Goal: Book appointment/travel/reservation

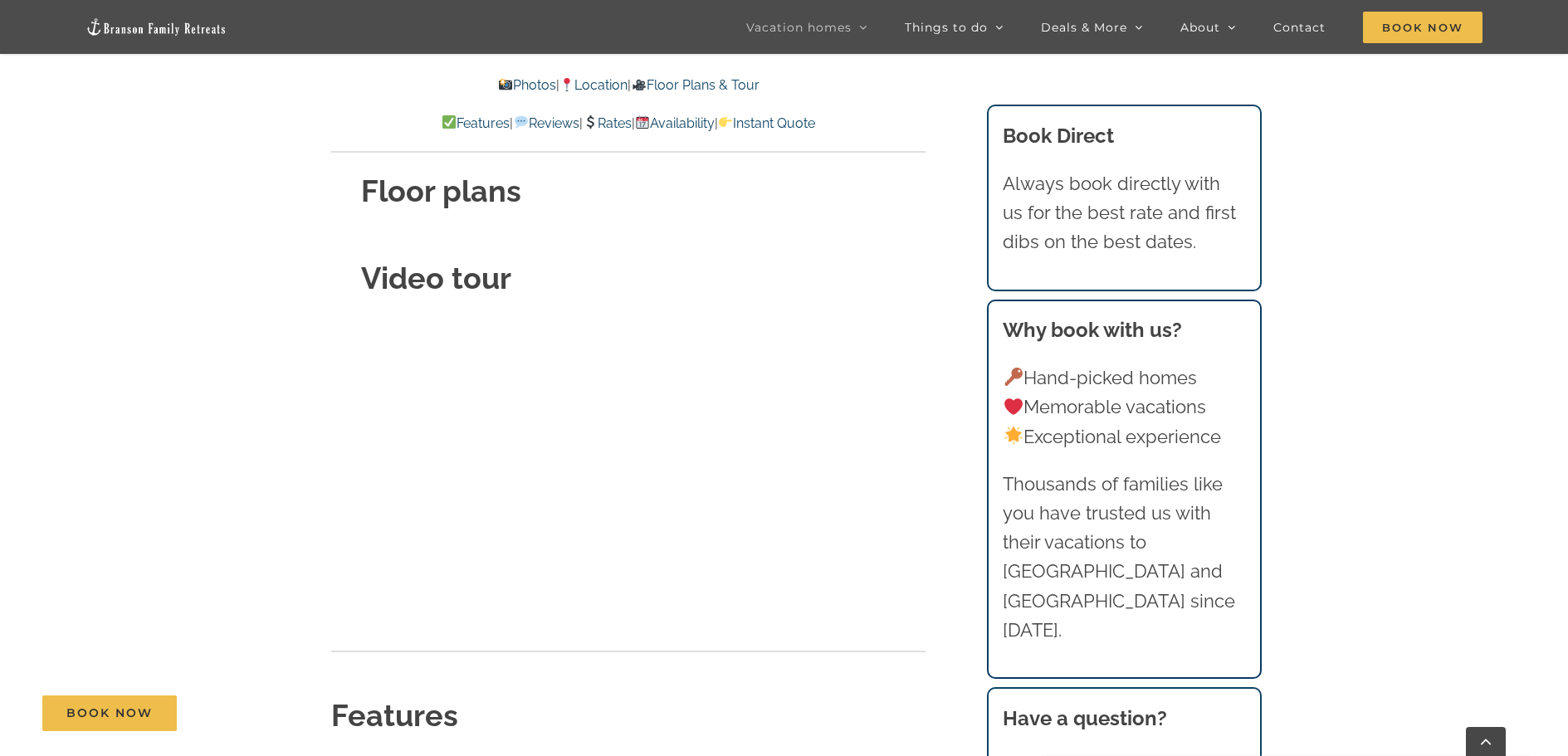
scroll to position [5339, 0]
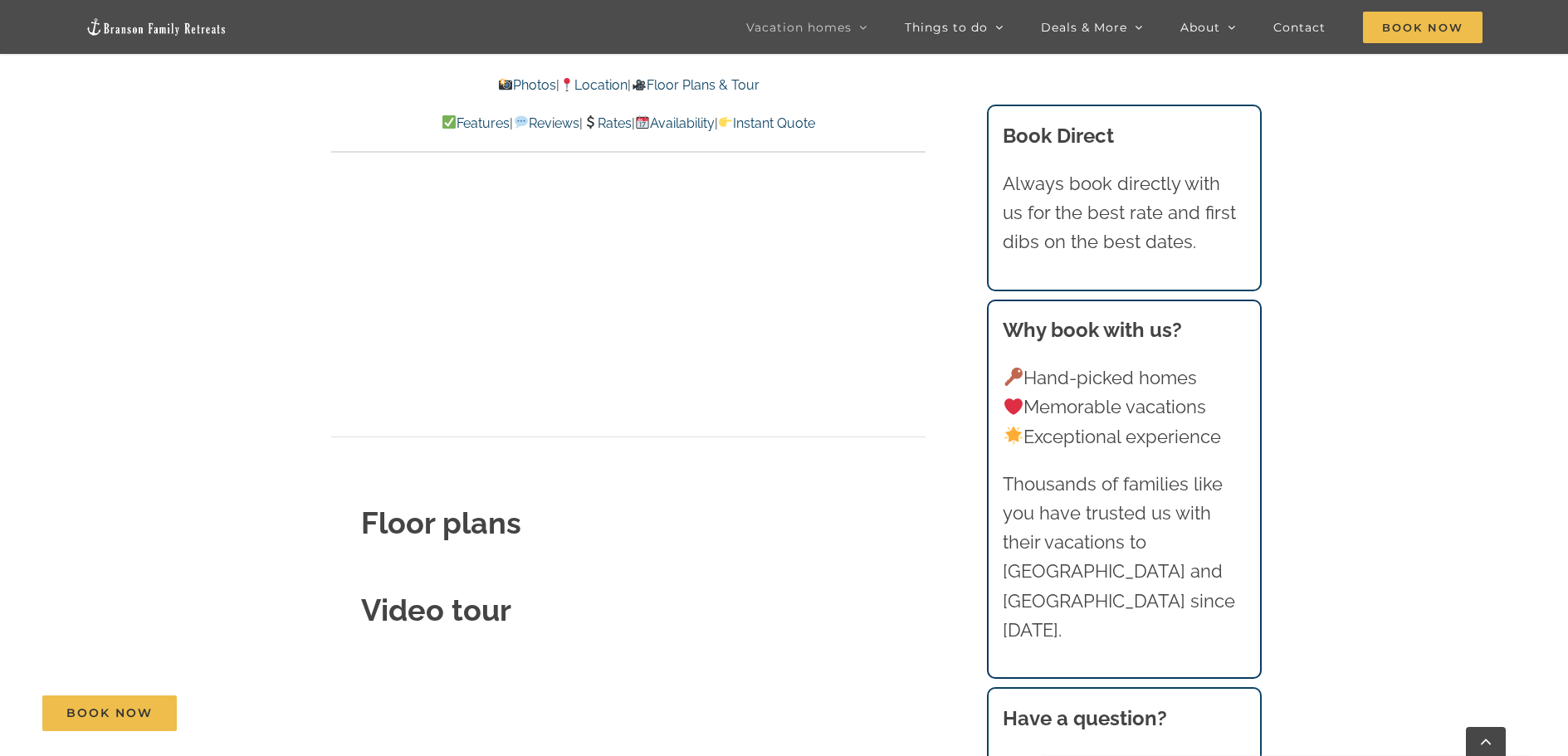
click at [457, 506] on strong "Floor plans" at bounding box center [441, 523] width 160 height 35
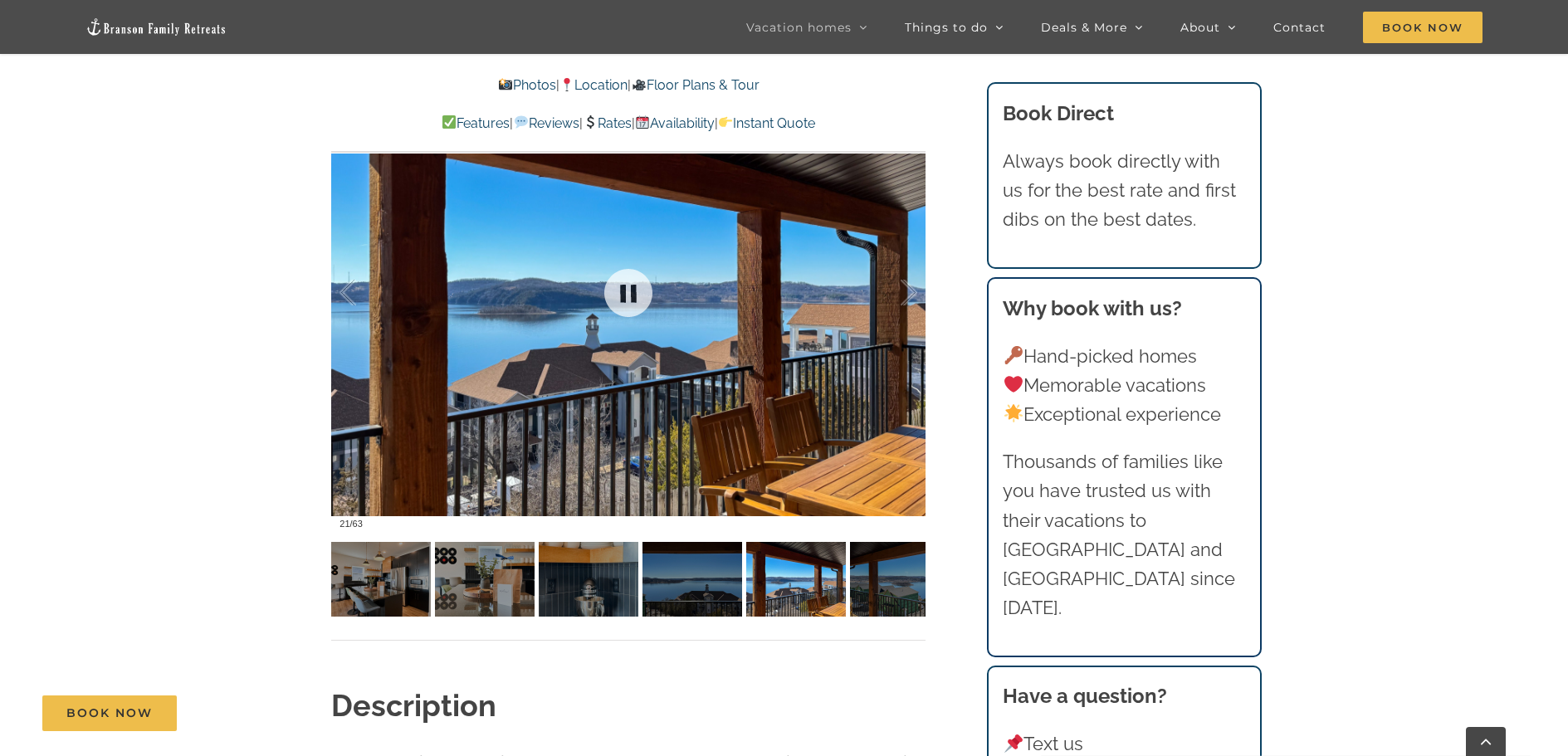
scroll to position [1271, 0]
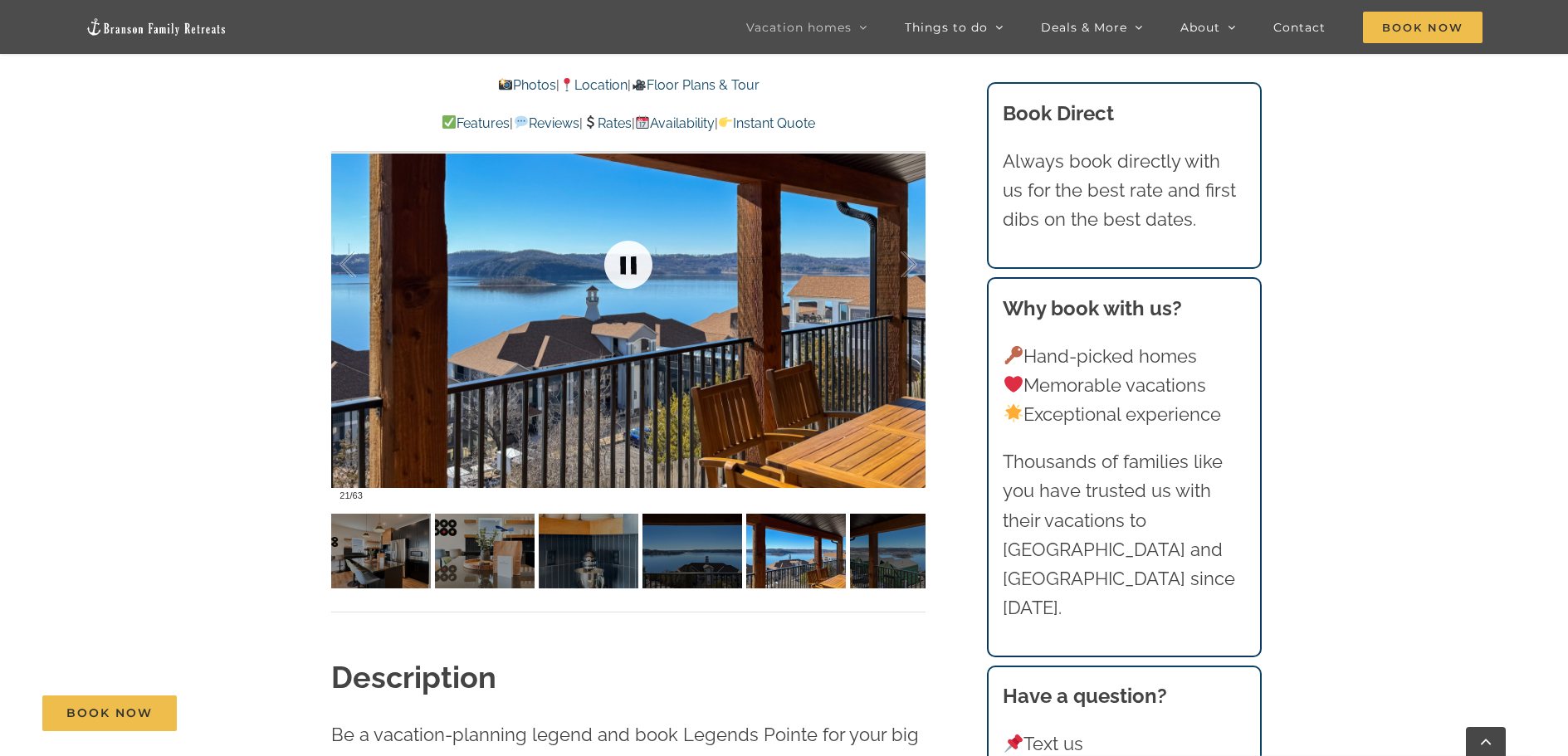
click at [629, 268] on link at bounding box center [628, 265] width 66 height 66
click at [632, 262] on link at bounding box center [628, 265] width 66 height 66
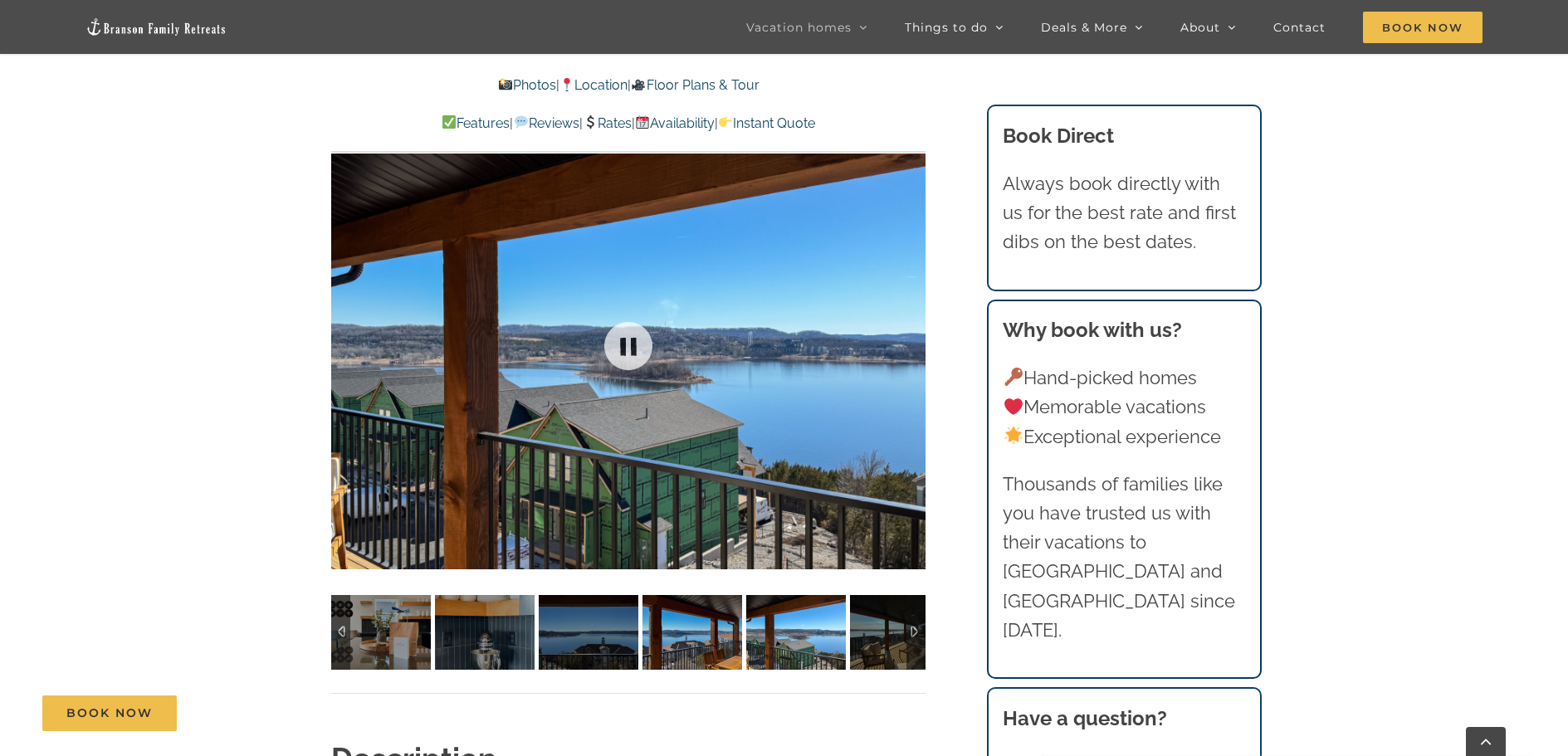
scroll to position [1188, 0]
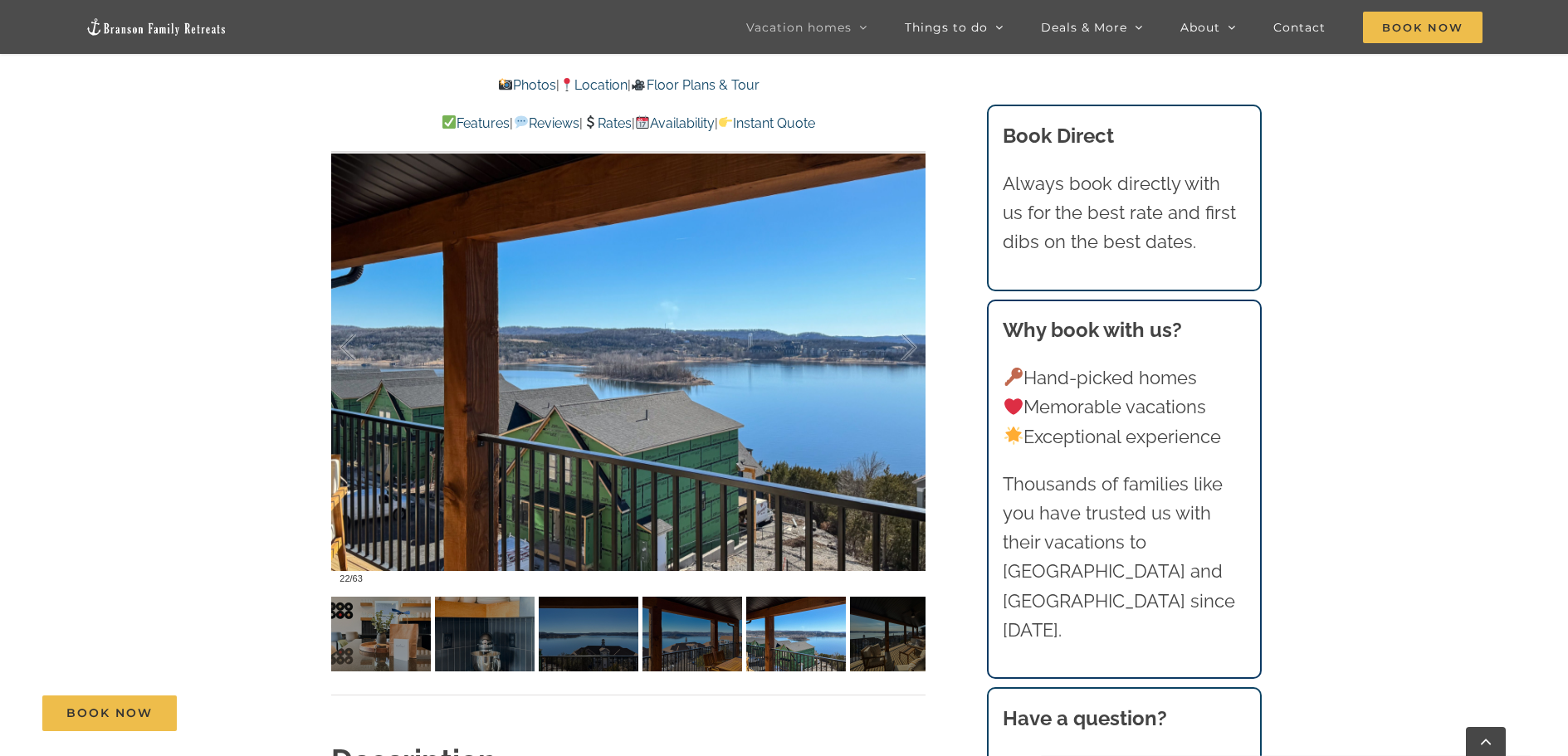
click at [371, 210] on div at bounding box center [628, 348] width 594 height 488
click at [413, 226] on div at bounding box center [628, 348] width 594 height 488
click at [361, 644] on img at bounding box center [381, 634] width 100 height 75
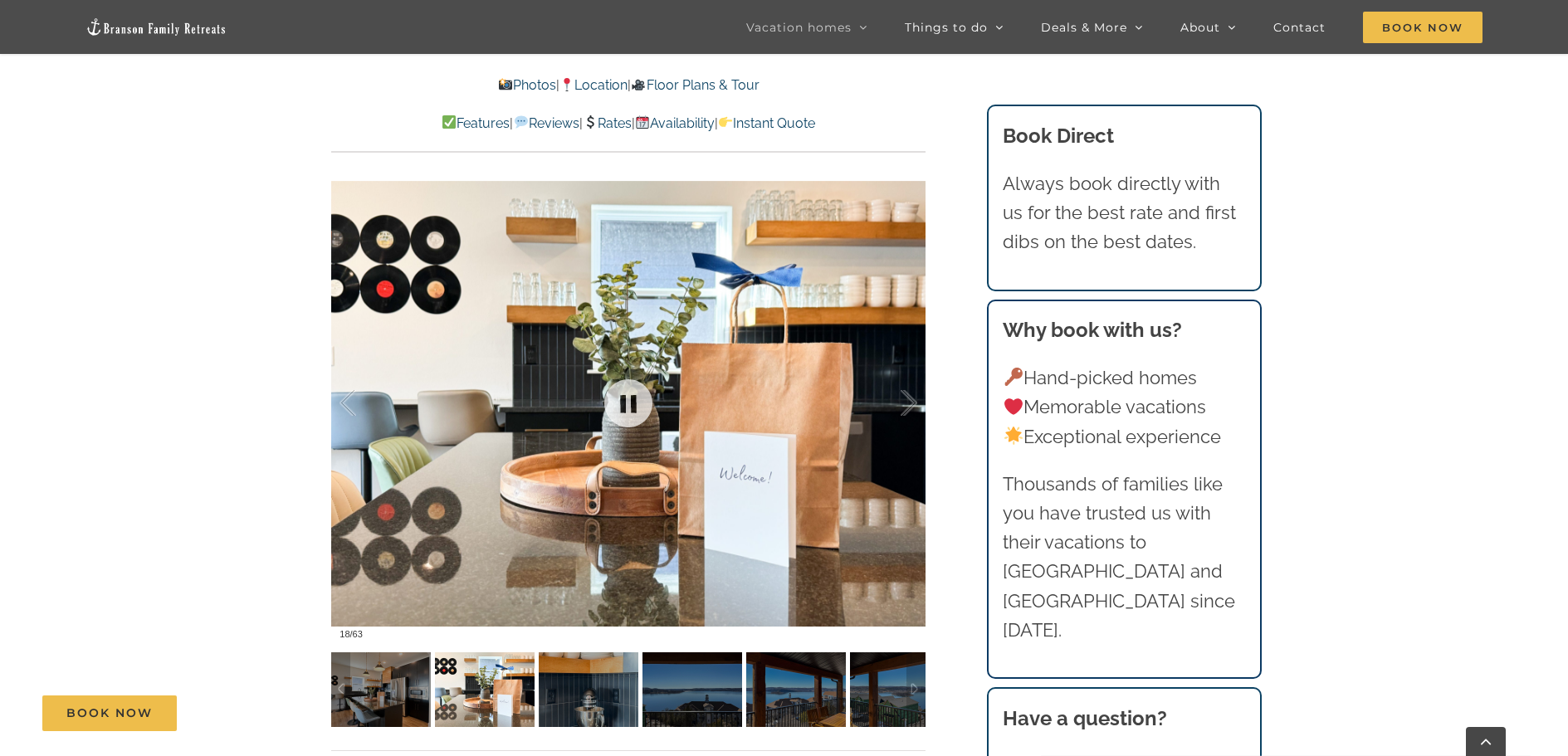
scroll to position [1105, 0]
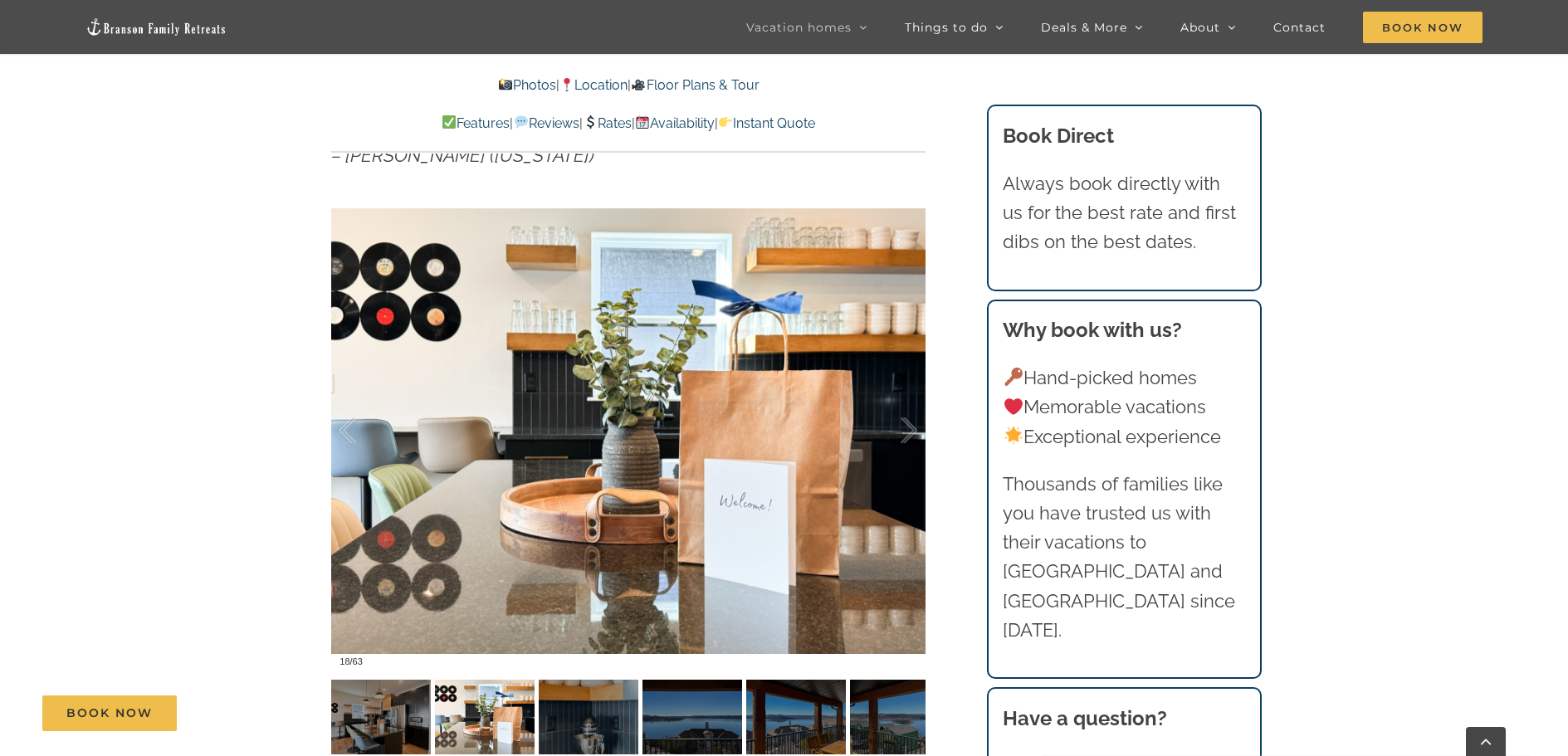
click at [484, 710] on div "Book Now" at bounding box center [796, 714] width 1508 height 36
click at [566, 706] on div "Book Now" at bounding box center [796, 714] width 1508 height 36
click at [664, 716] on div "Book Now" at bounding box center [796, 714] width 1508 height 36
click at [900, 442] on div at bounding box center [891, 430] width 51 height 103
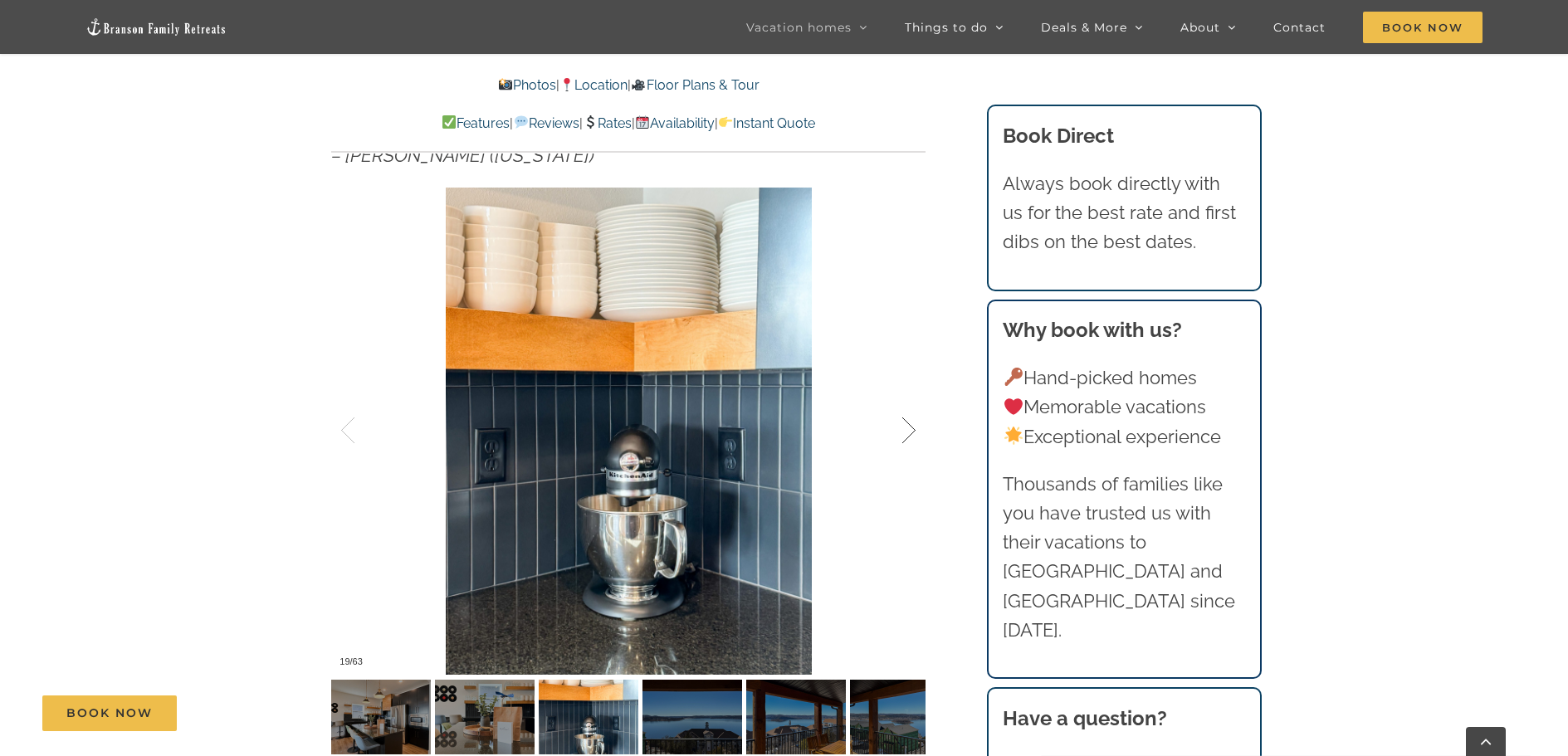
click at [896, 442] on div at bounding box center [891, 430] width 51 height 103
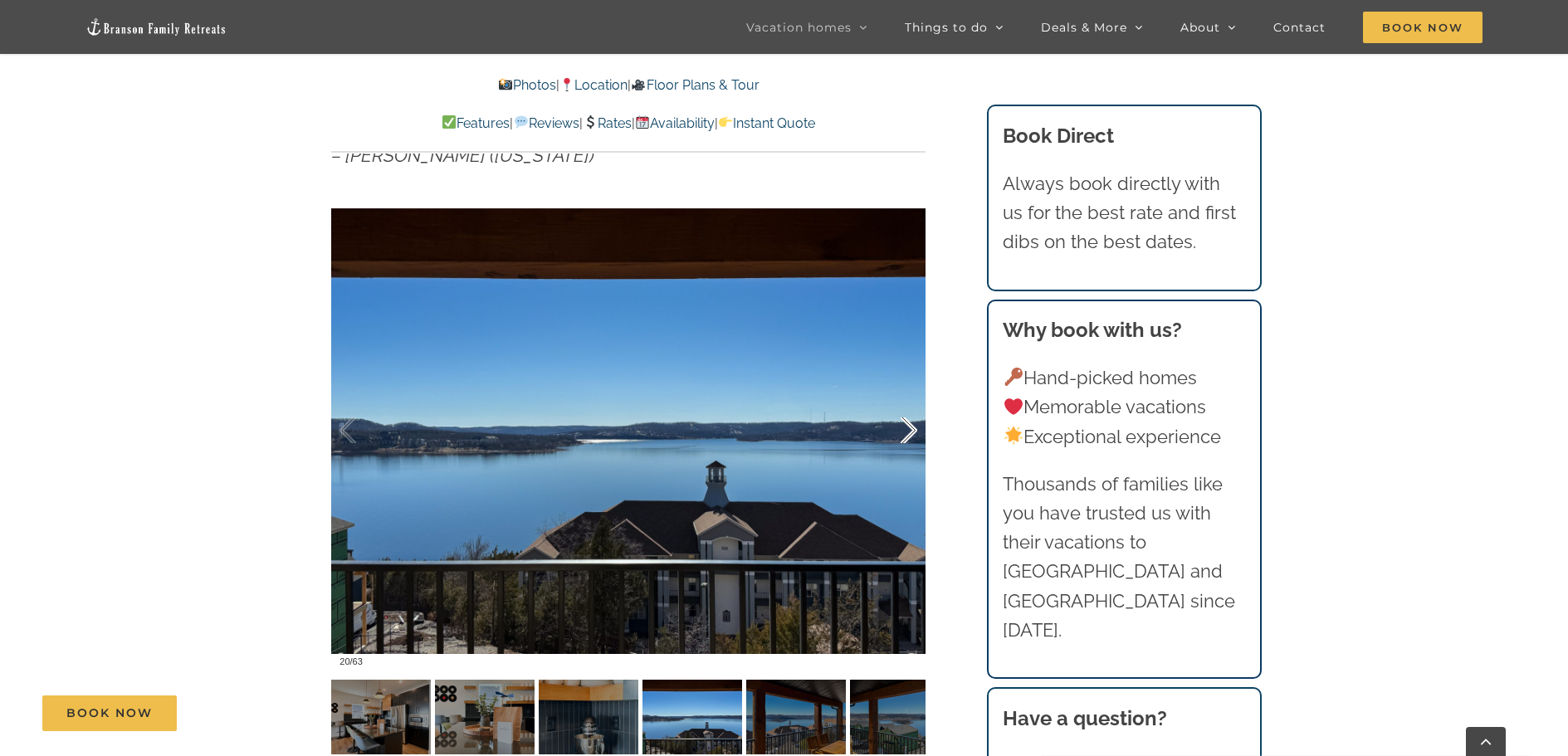
click at [897, 436] on div at bounding box center [891, 430] width 51 height 103
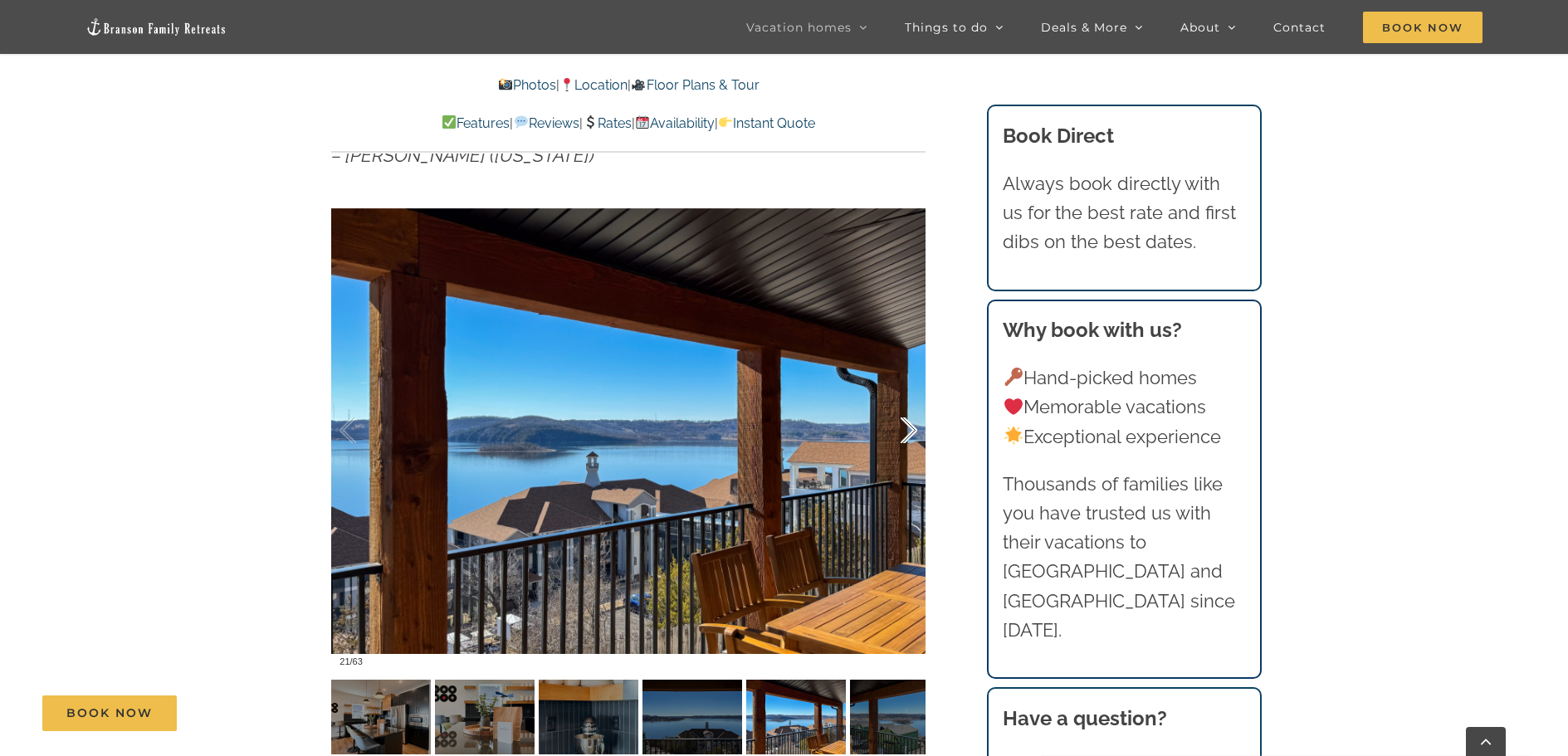
click at [910, 433] on div at bounding box center [891, 430] width 51 height 103
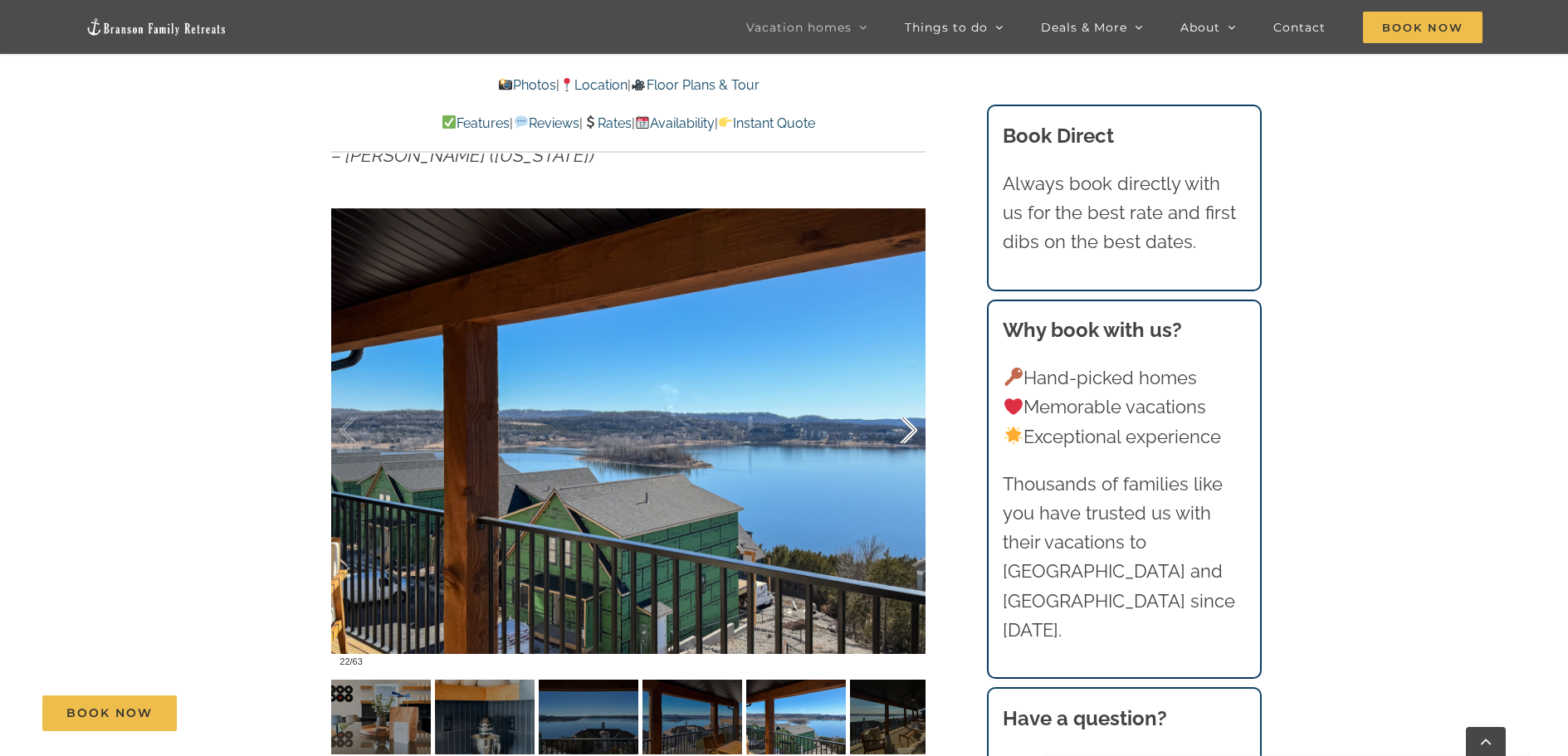
click at [910, 433] on div at bounding box center [891, 430] width 51 height 103
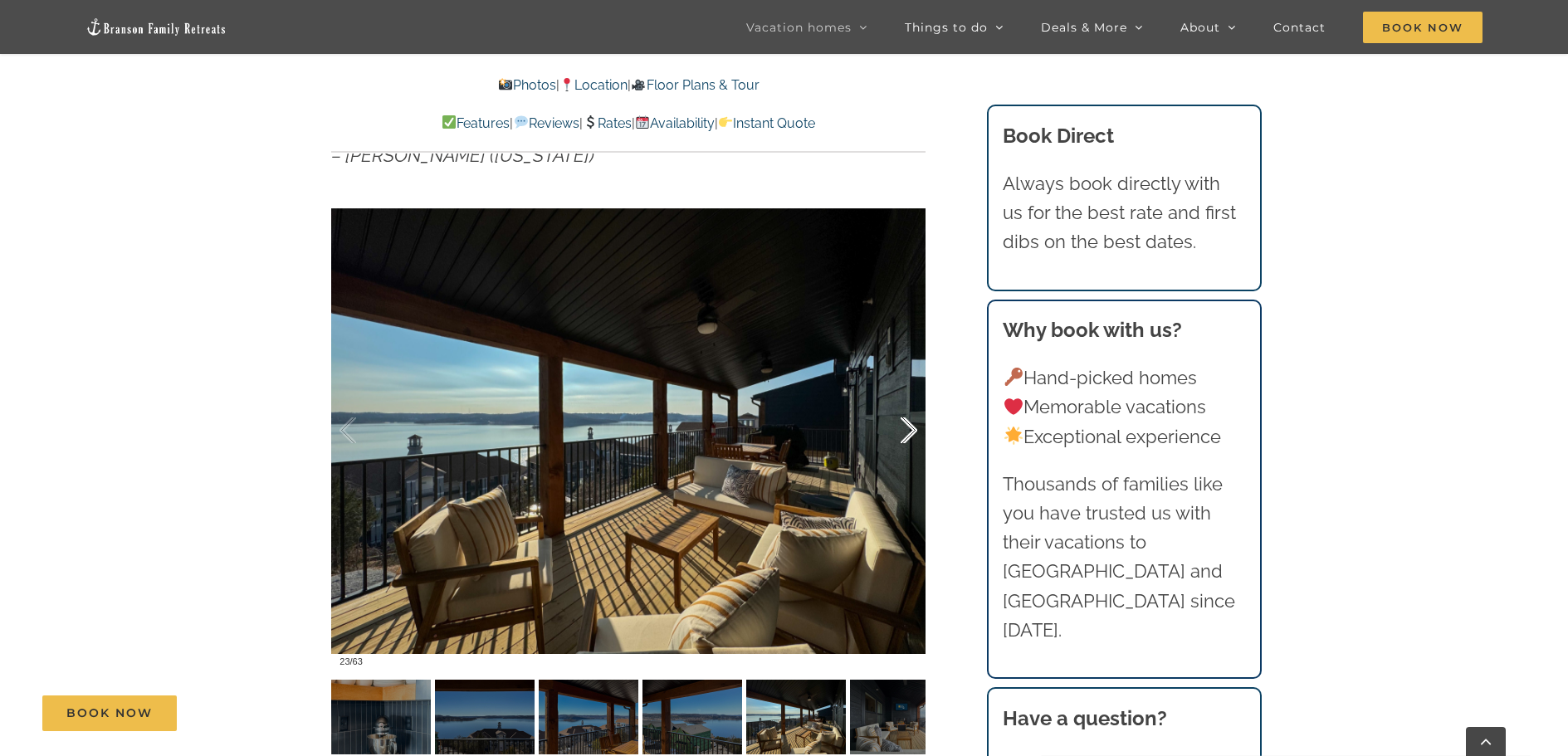
click at [910, 433] on div at bounding box center [891, 430] width 51 height 103
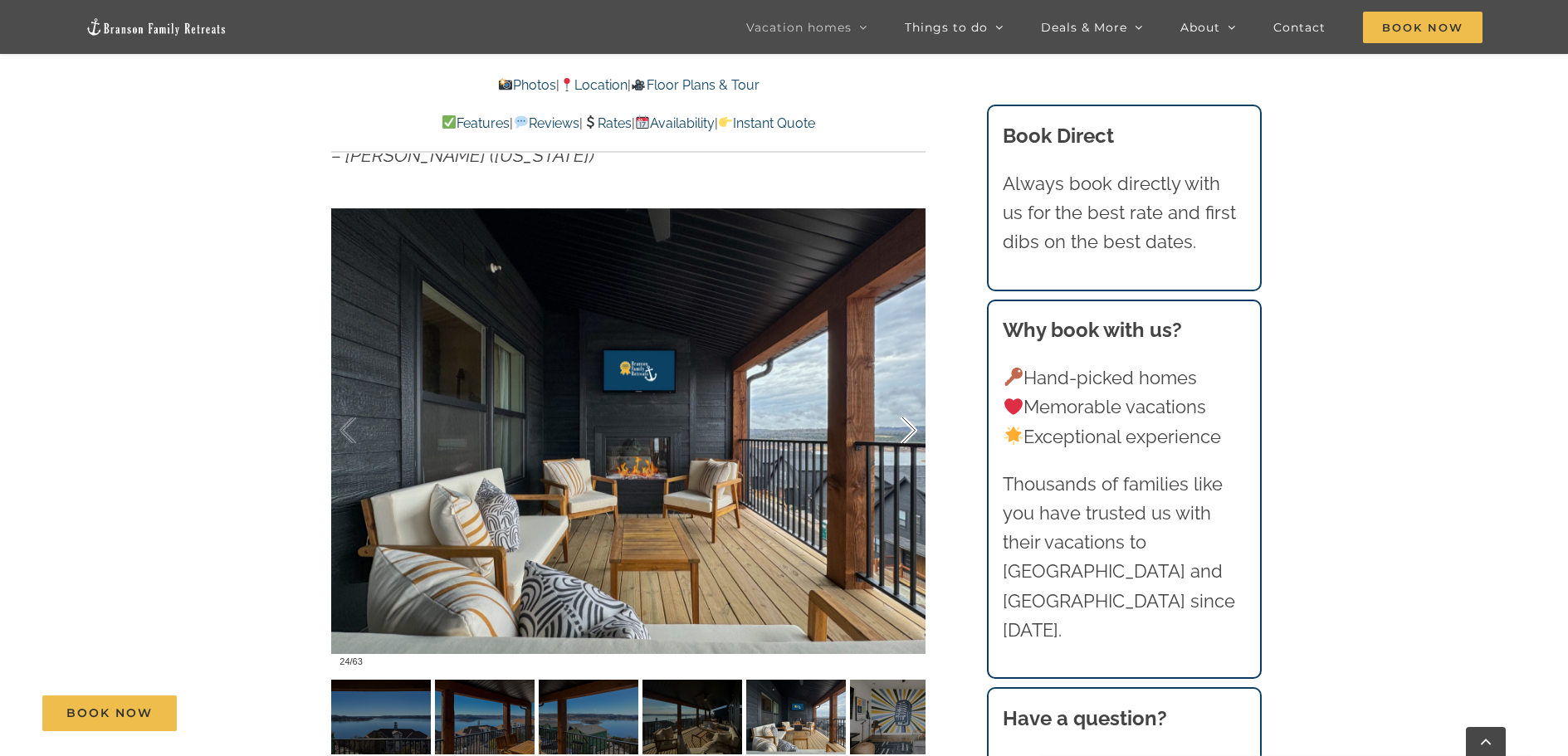
click at [910, 433] on div at bounding box center [891, 430] width 51 height 103
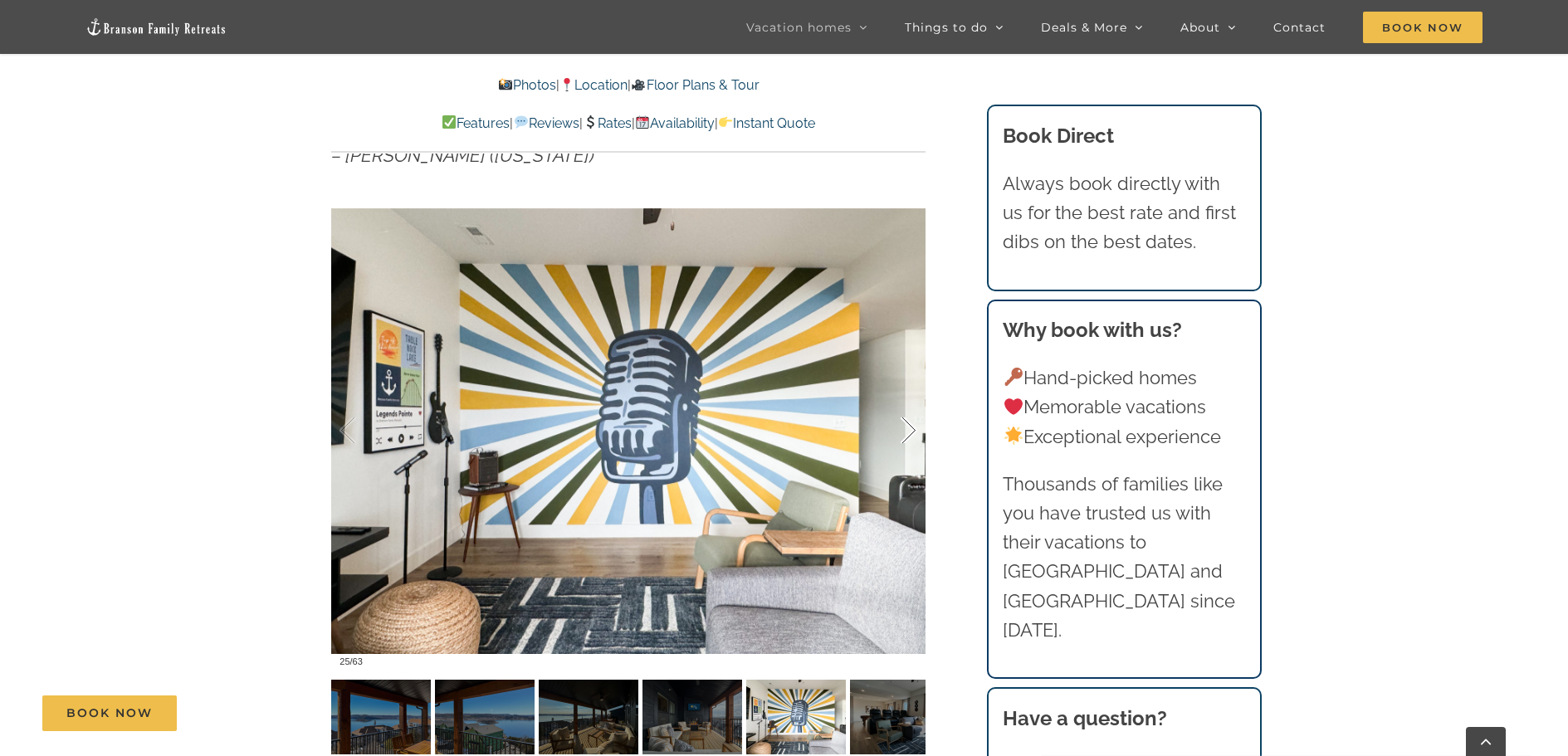
click at [910, 433] on div at bounding box center [891, 430] width 51 height 103
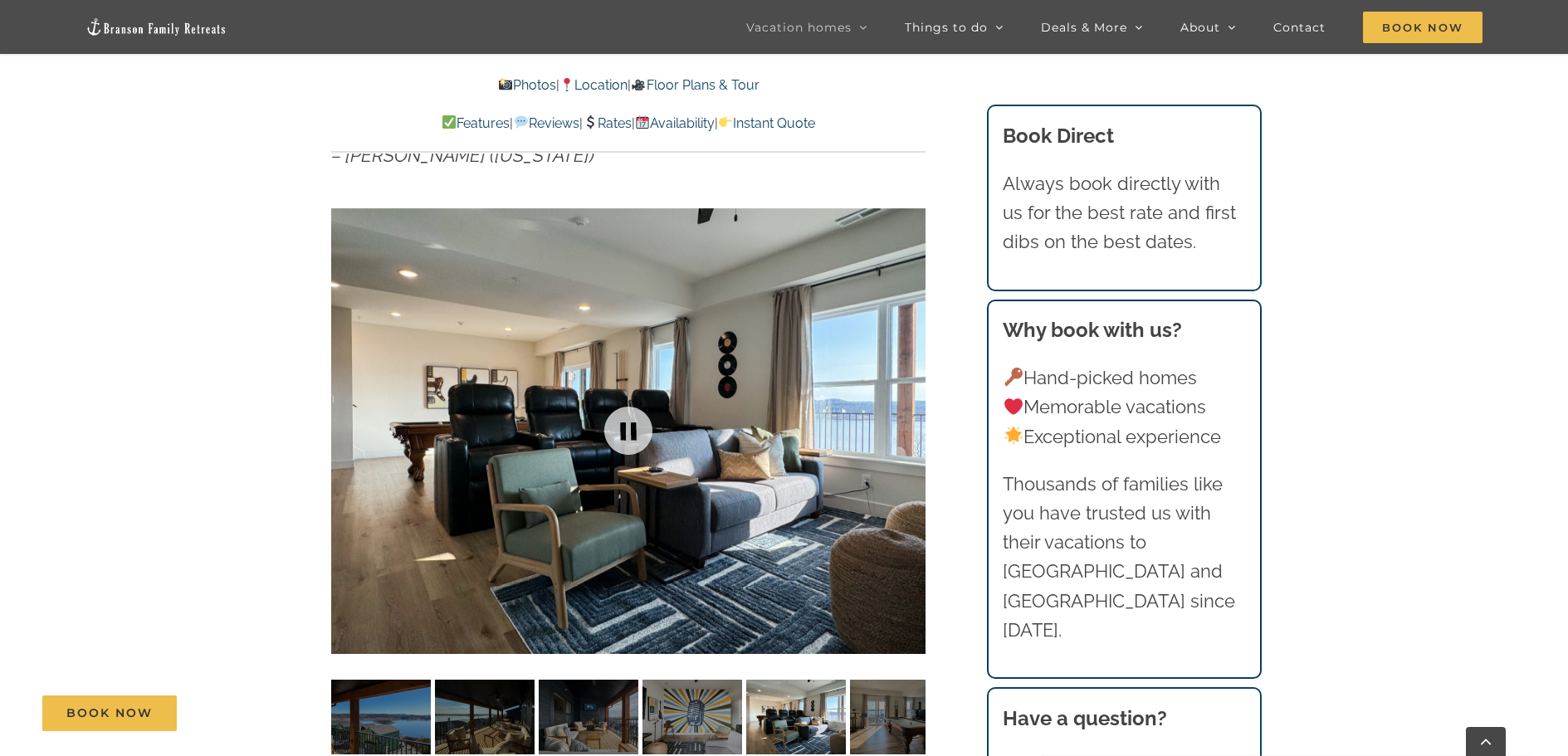
click at [910, 433] on div at bounding box center [628, 431] width 594 height 488
click at [908, 430] on div at bounding box center [891, 430] width 51 height 103
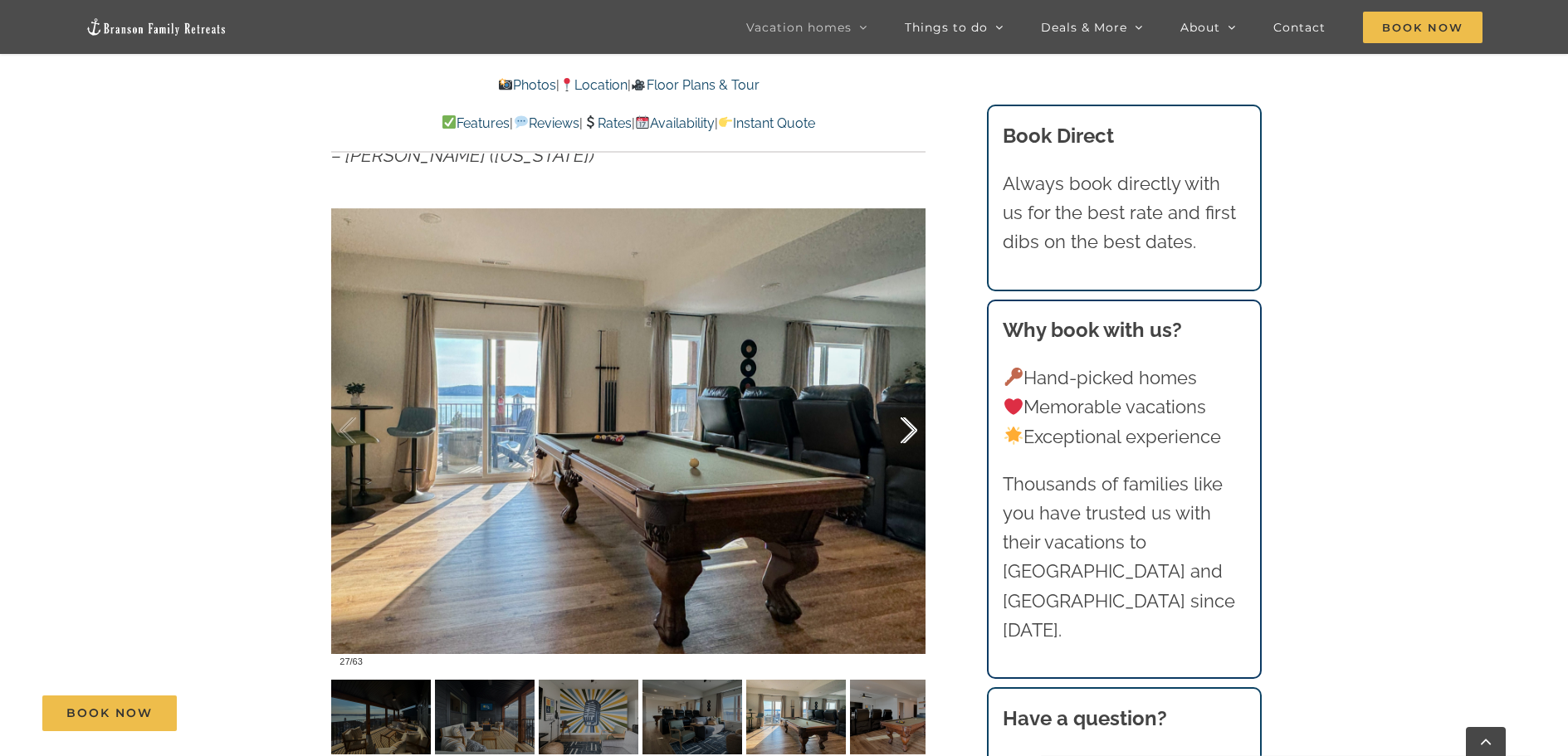
click at [908, 430] on div at bounding box center [891, 430] width 51 height 103
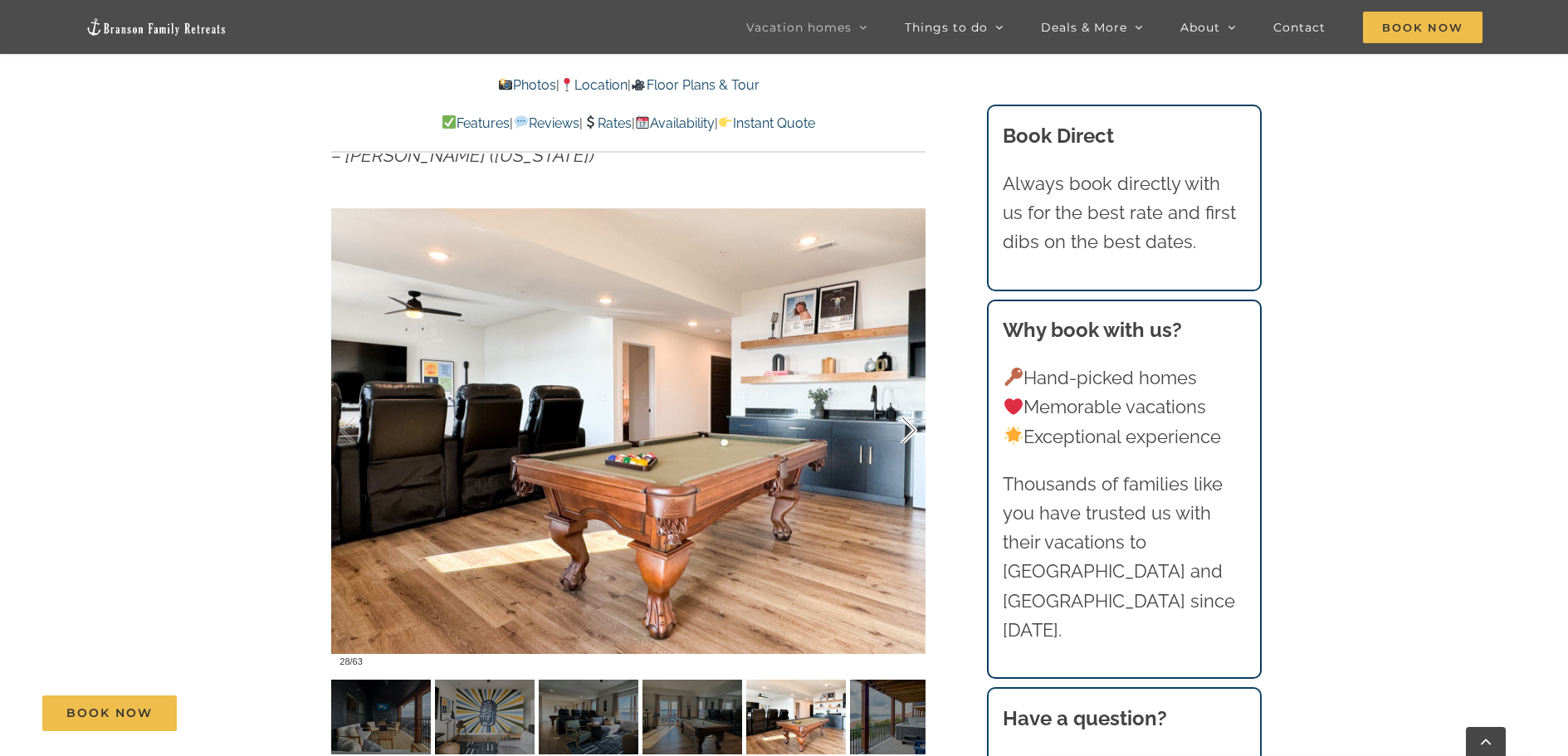
click at [908, 430] on div at bounding box center [891, 430] width 51 height 103
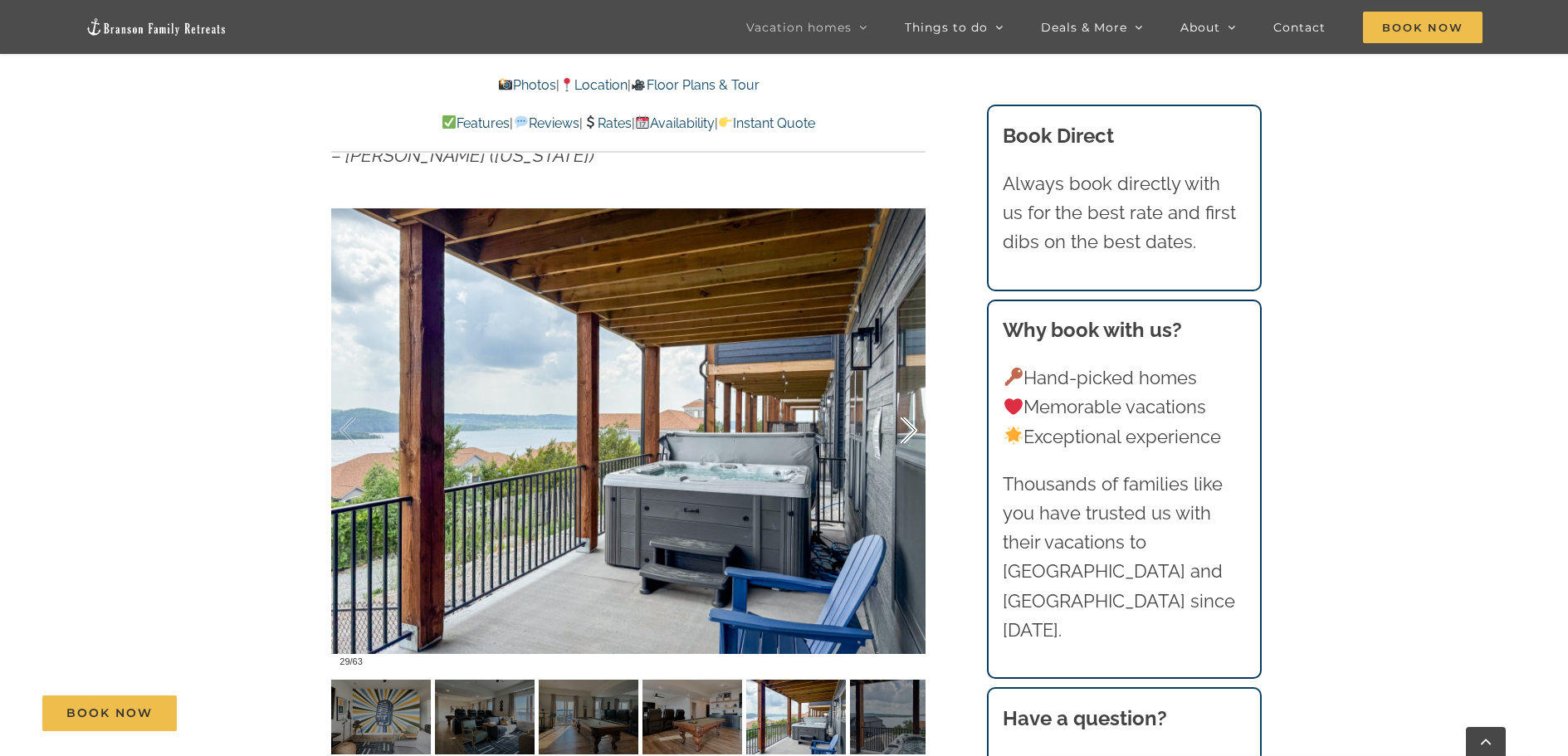
click at [908, 430] on div at bounding box center [891, 430] width 51 height 103
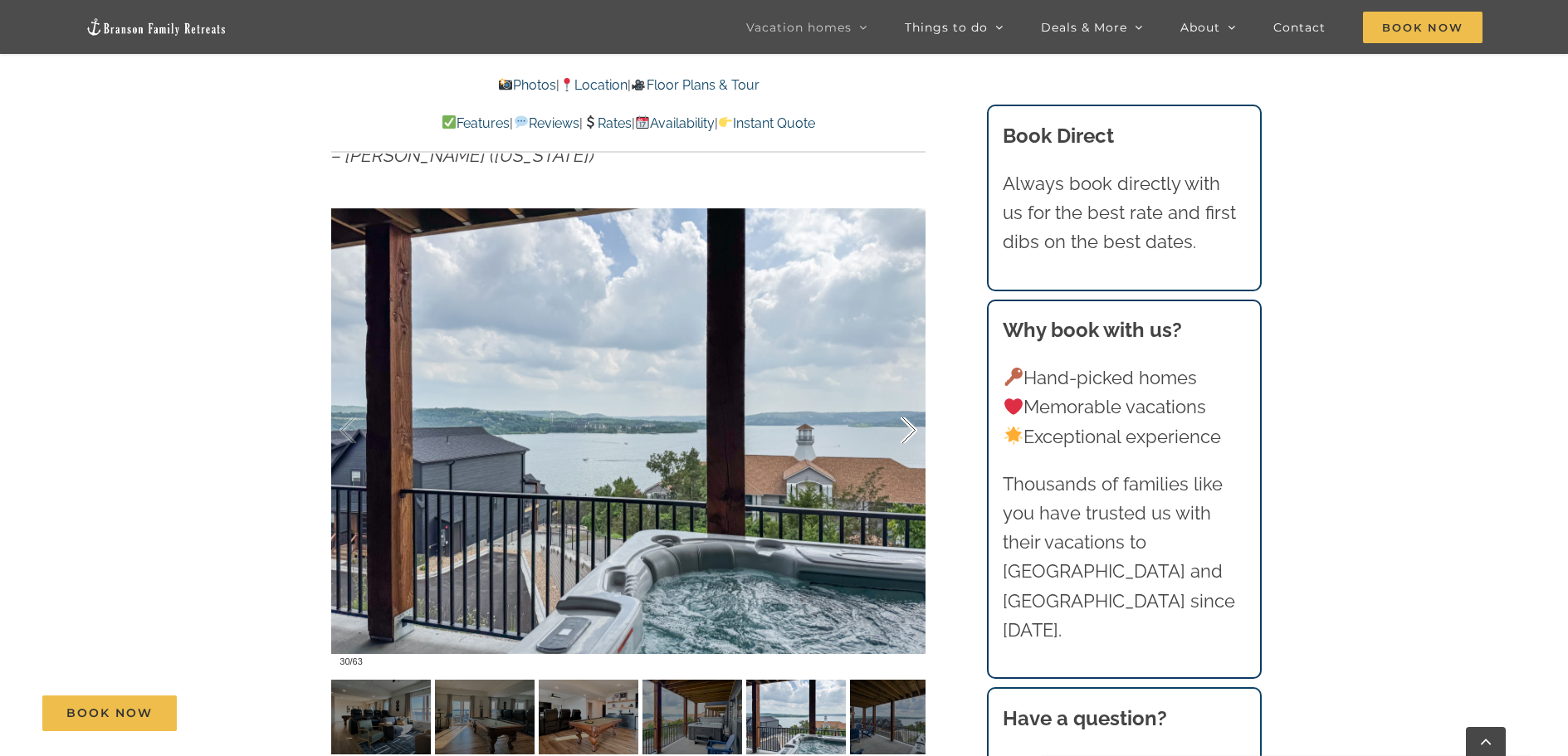
click at [908, 430] on div at bounding box center [891, 430] width 51 height 103
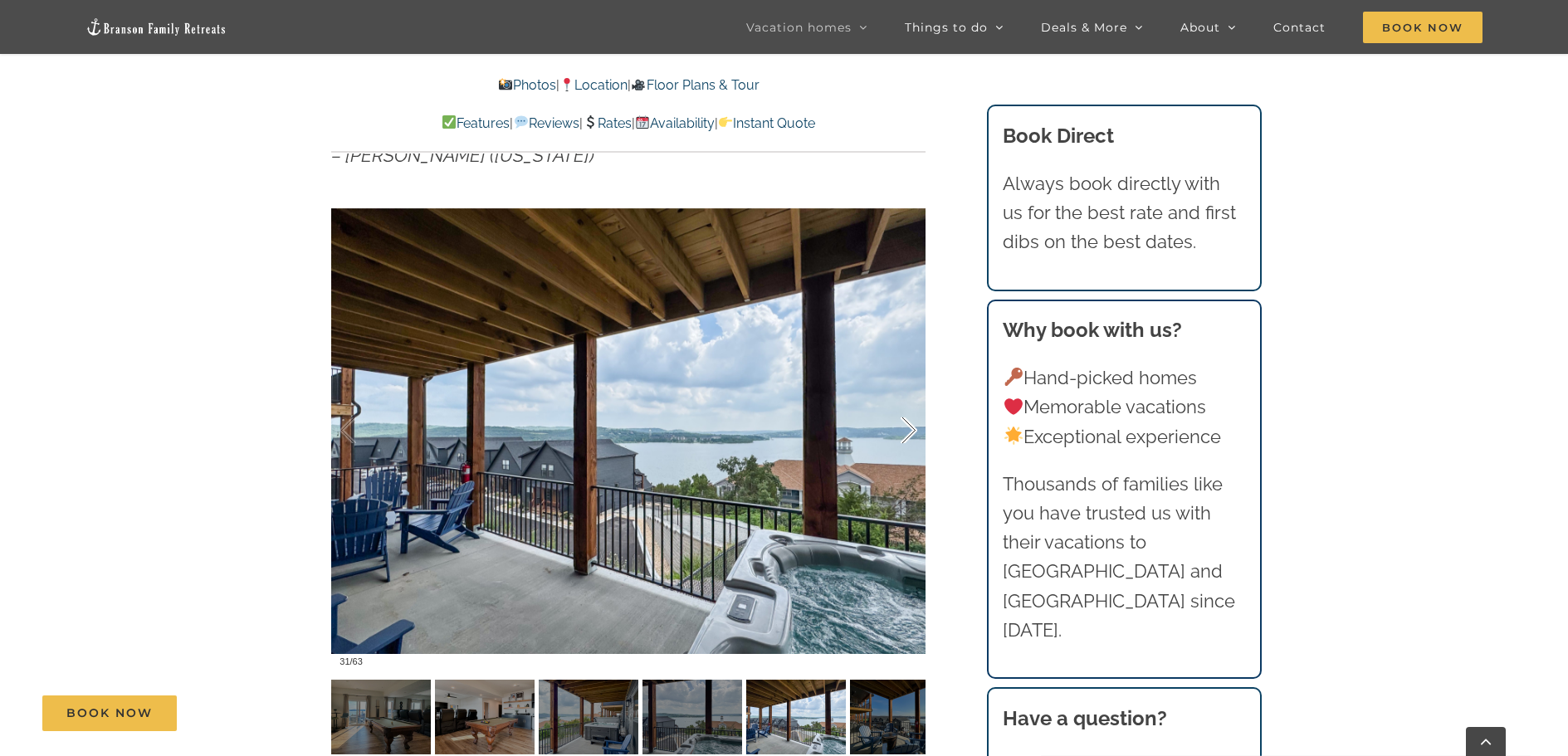
click at [908, 430] on div at bounding box center [891, 430] width 51 height 103
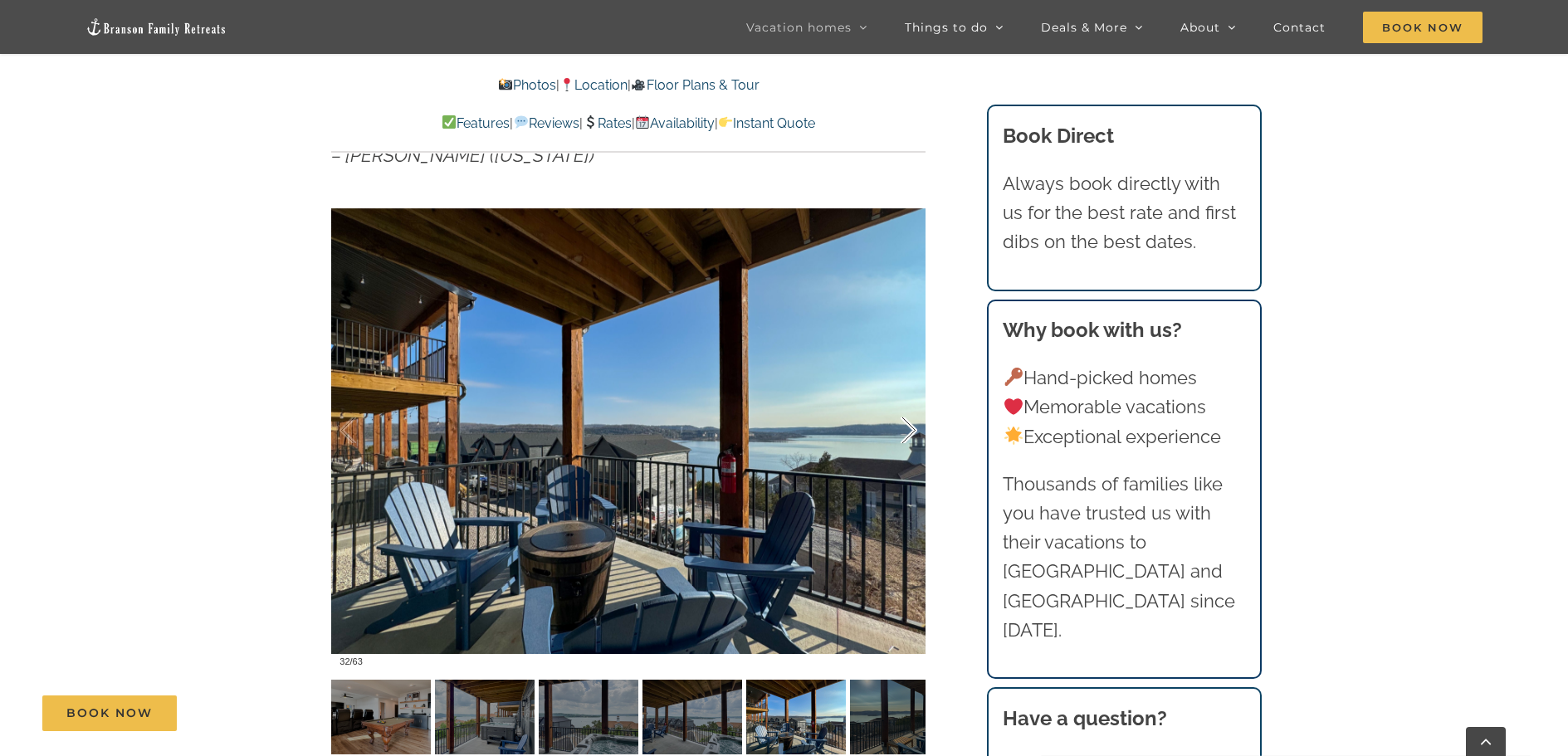
click at [908, 430] on div at bounding box center [891, 430] width 51 height 103
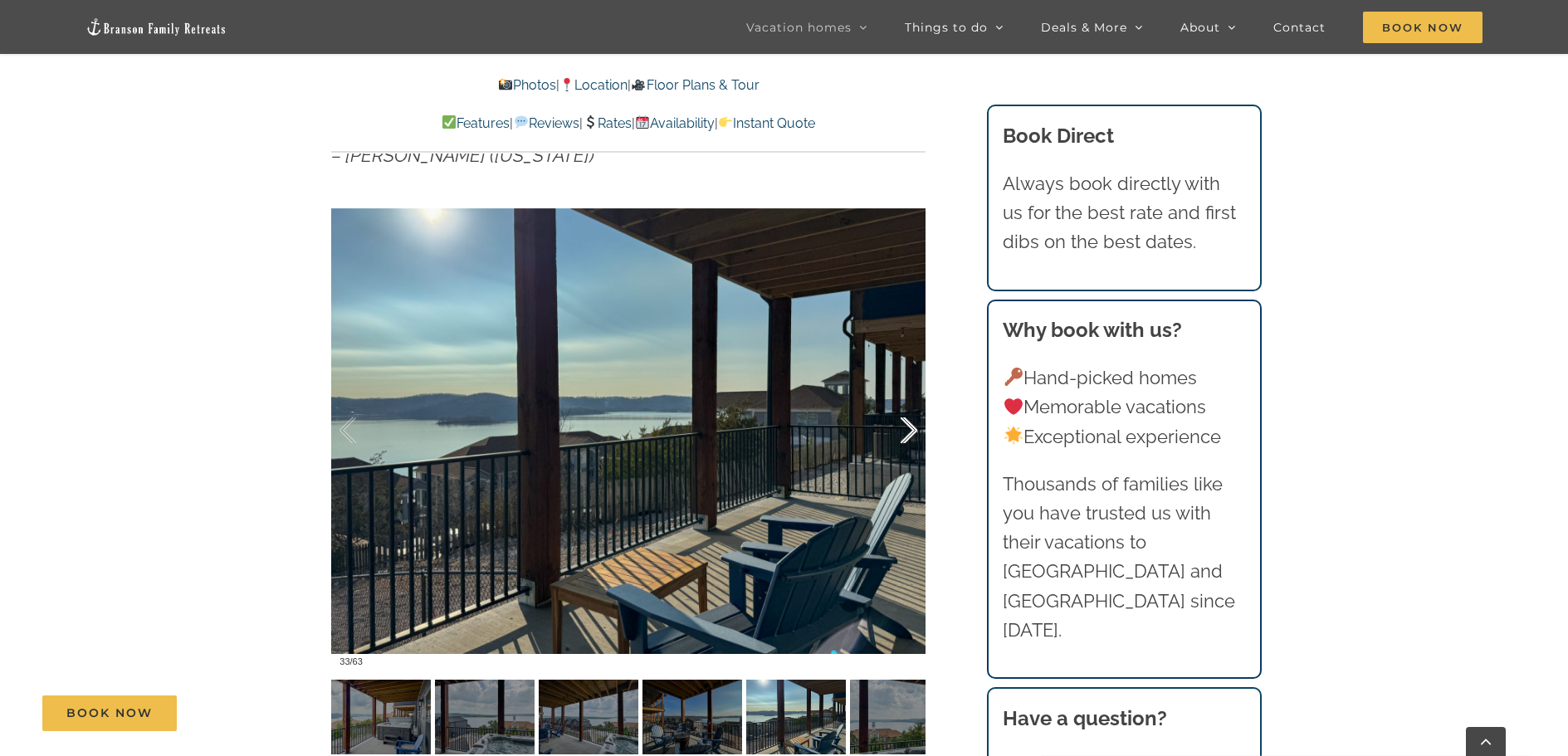
click at [908, 430] on div at bounding box center [891, 430] width 51 height 103
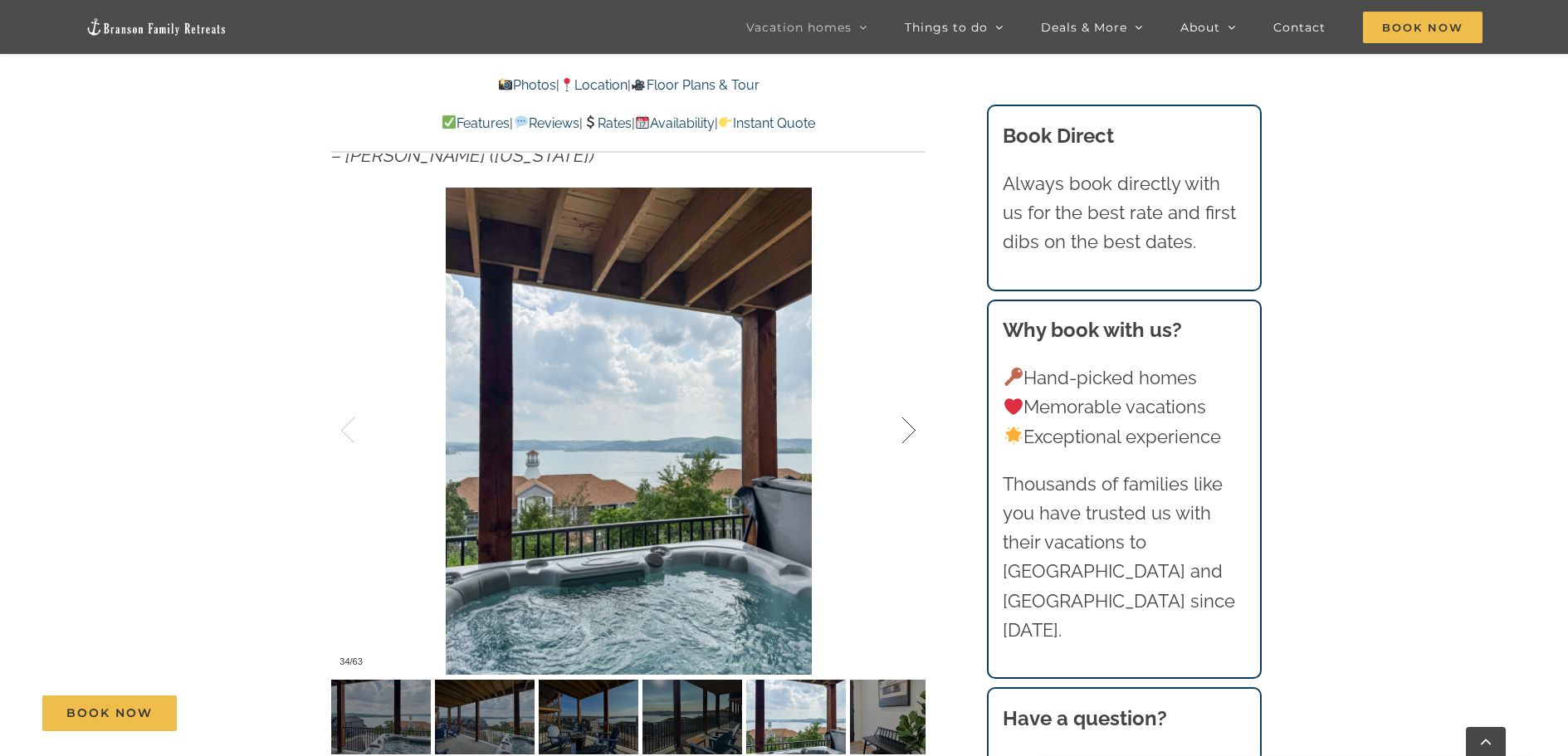
click at [908, 430] on div at bounding box center [891, 430] width 51 height 103
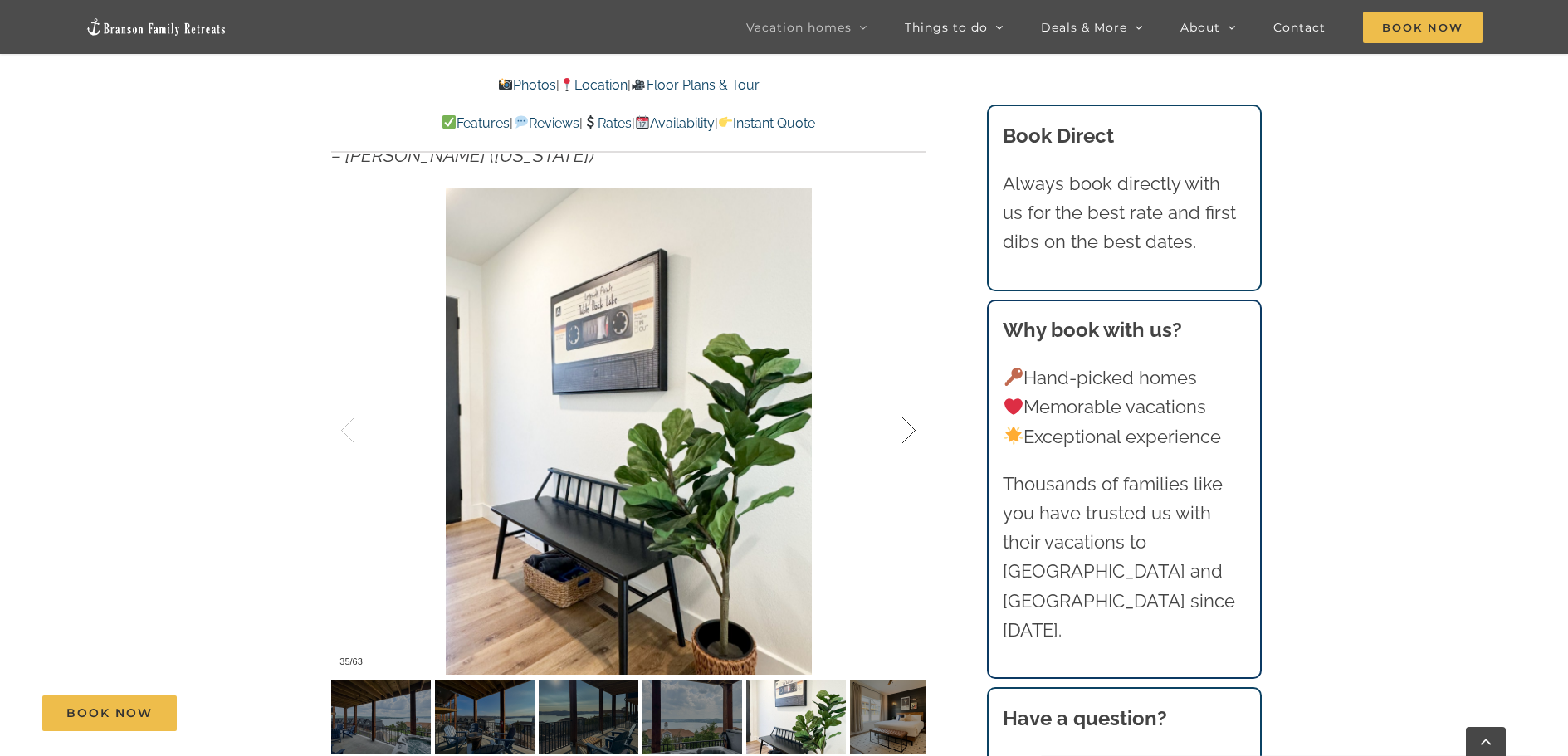
click at [908, 430] on div at bounding box center [891, 430] width 51 height 103
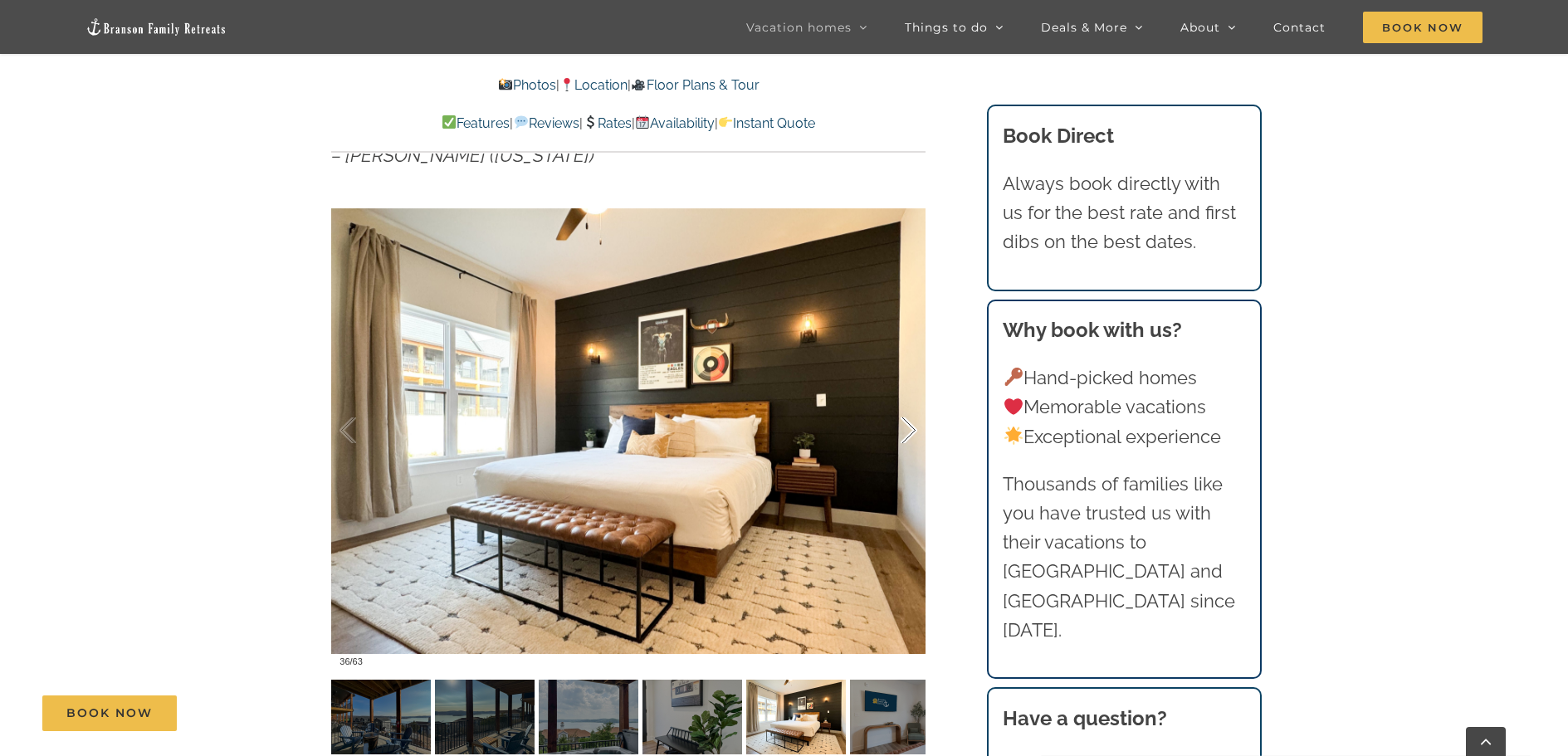
click at [908, 430] on div at bounding box center [891, 430] width 51 height 103
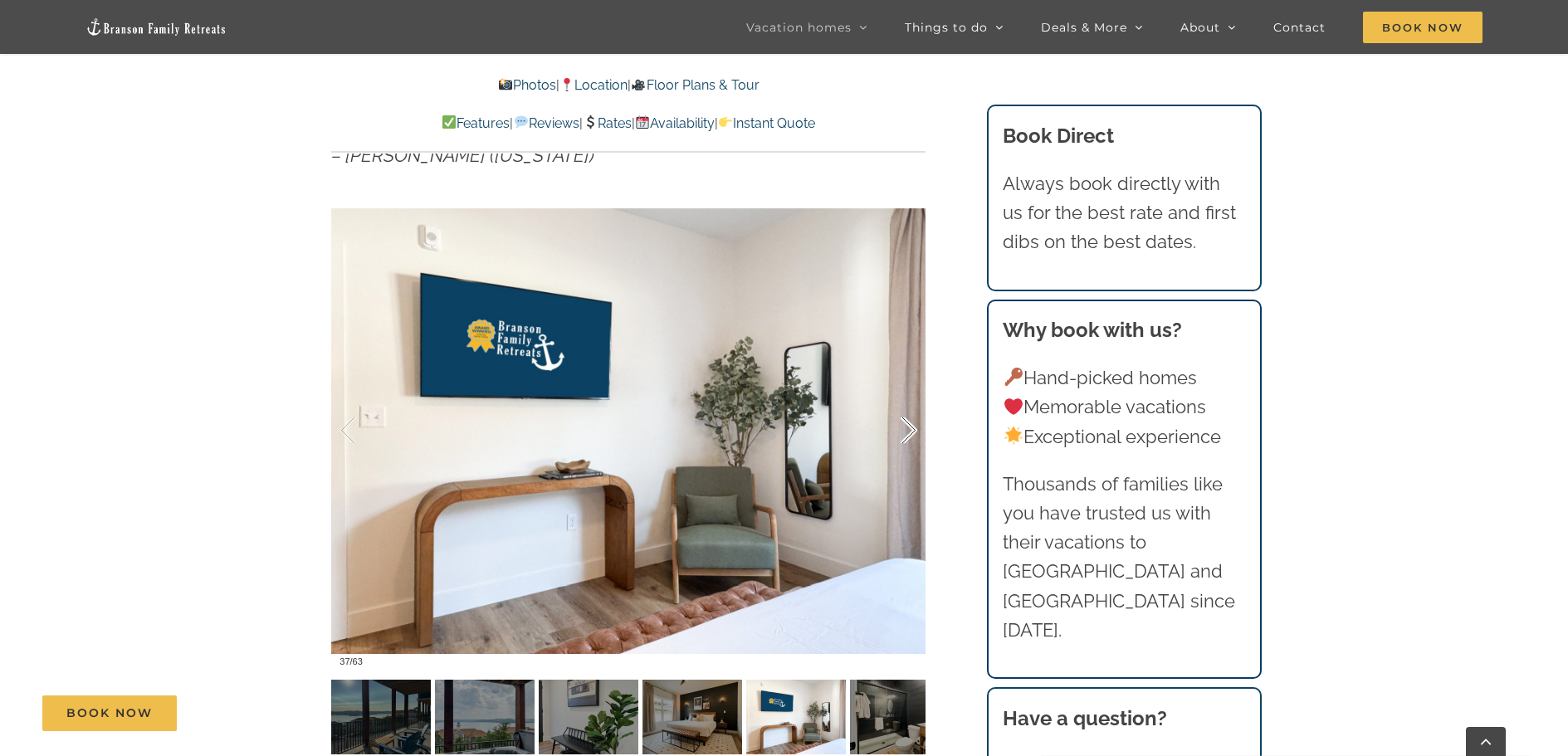
click at [908, 430] on div at bounding box center [891, 430] width 51 height 103
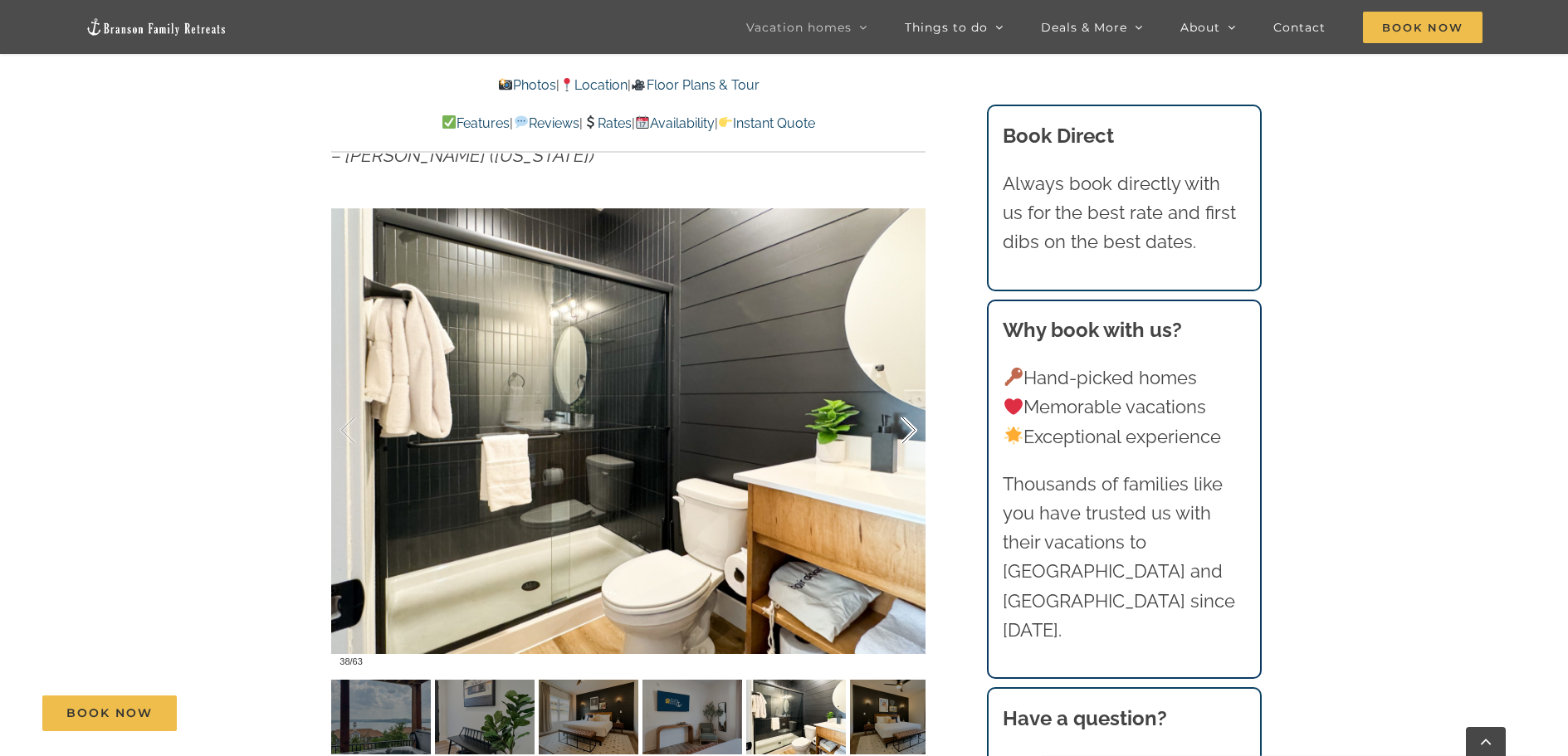
click at [908, 430] on div at bounding box center [891, 430] width 51 height 103
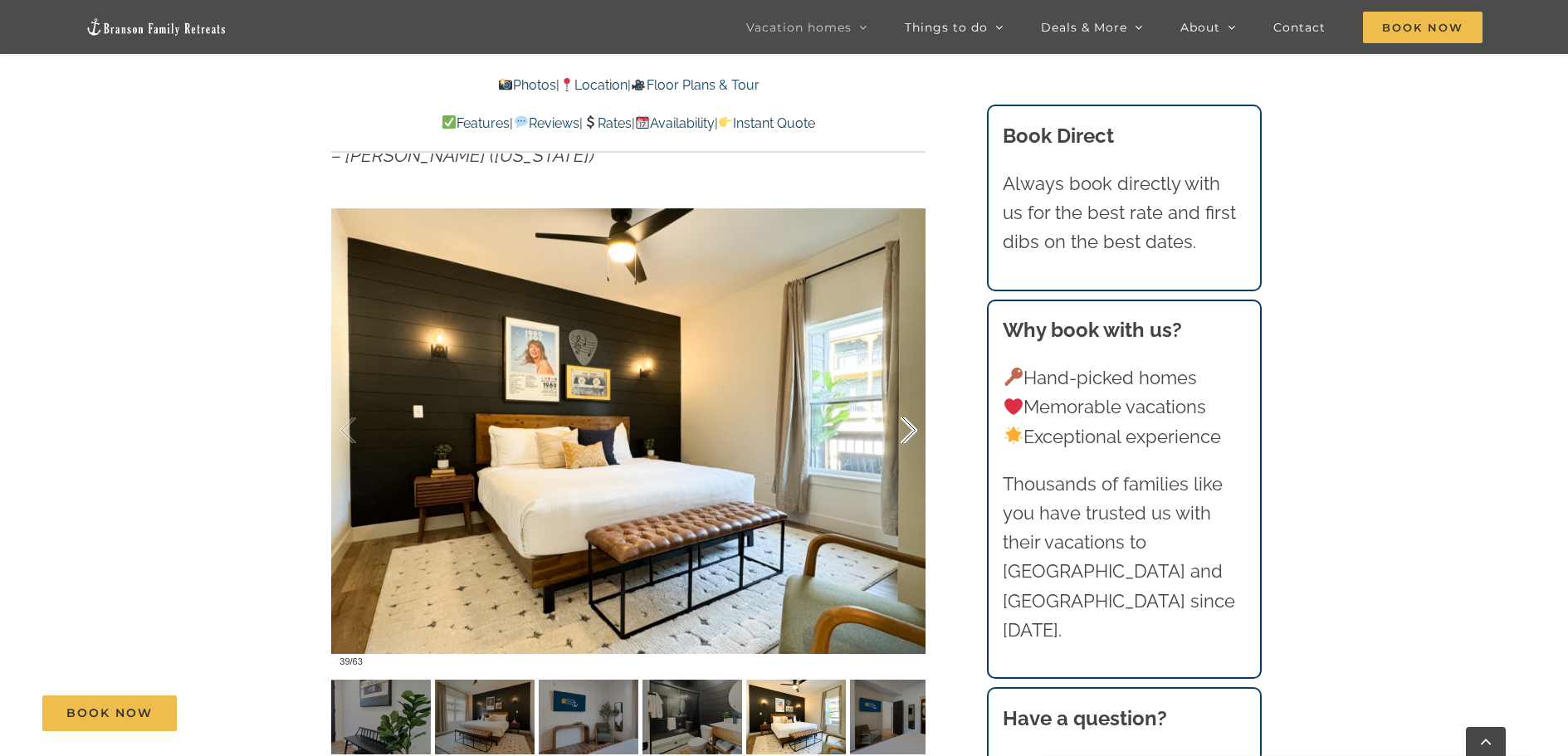
click at [908, 430] on div at bounding box center [891, 430] width 51 height 103
